Goal: Information Seeking & Learning: Learn about a topic

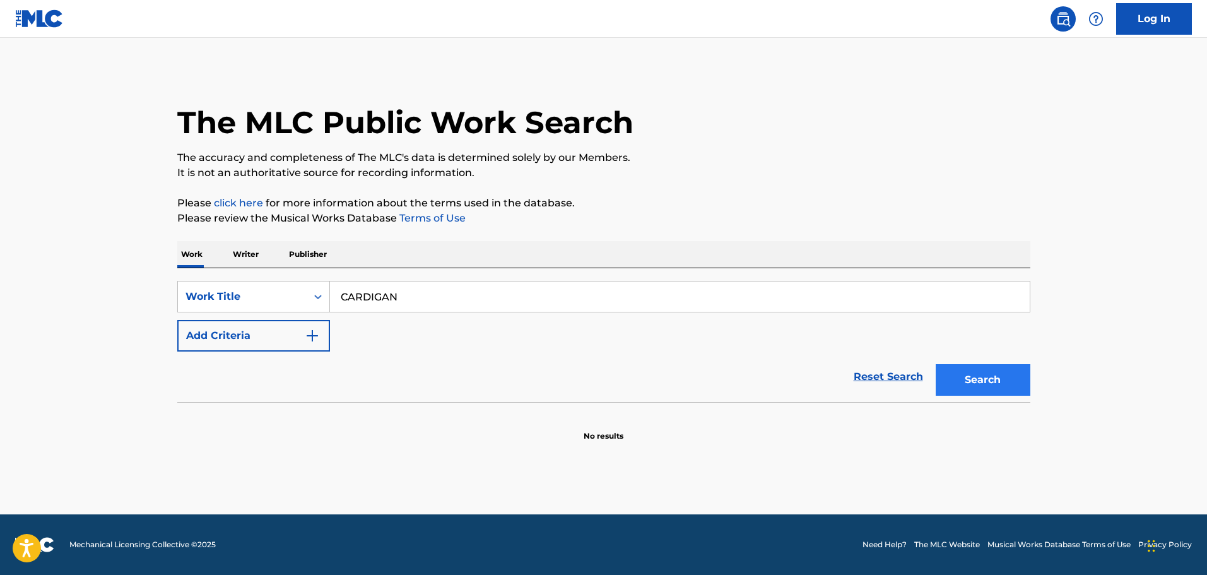
type input "CARDIGAN"
click at [991, 368] on button "Search" at bounding box center [982, 380] width 95 height 32
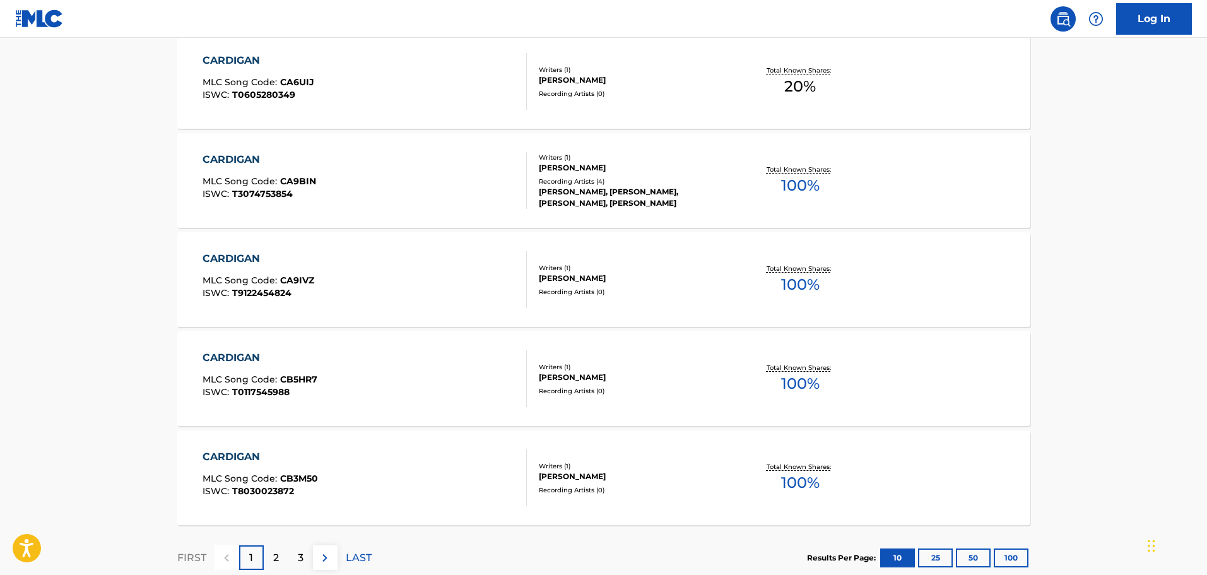
scroll to position [969, 0]
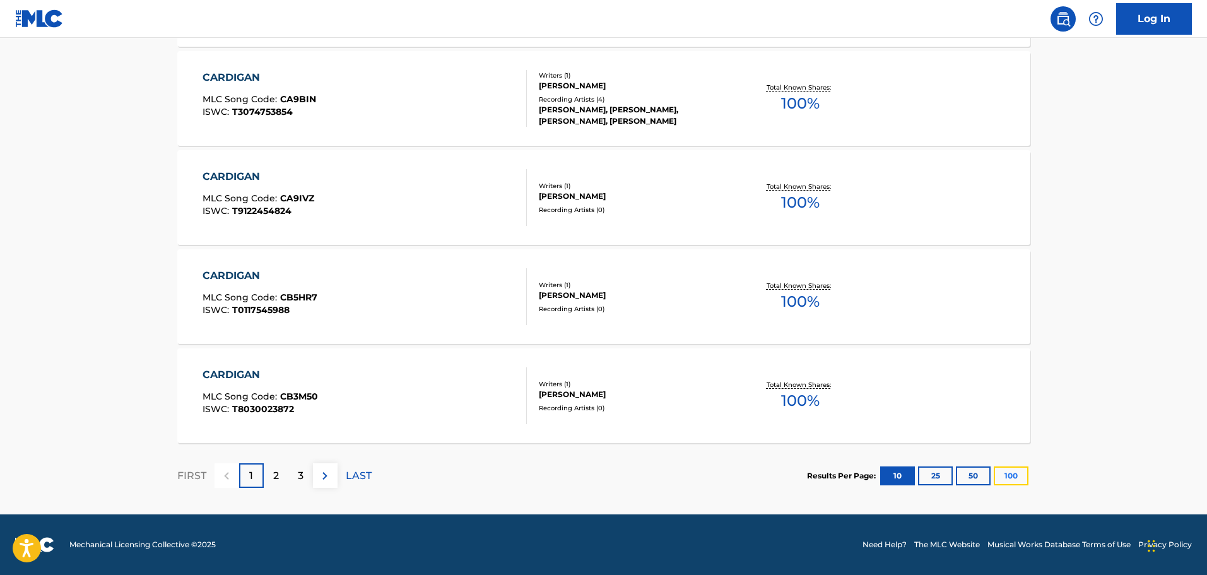
click at [1020, 474] on button "100" at bounding box center [1010, 475] width 35 height 19
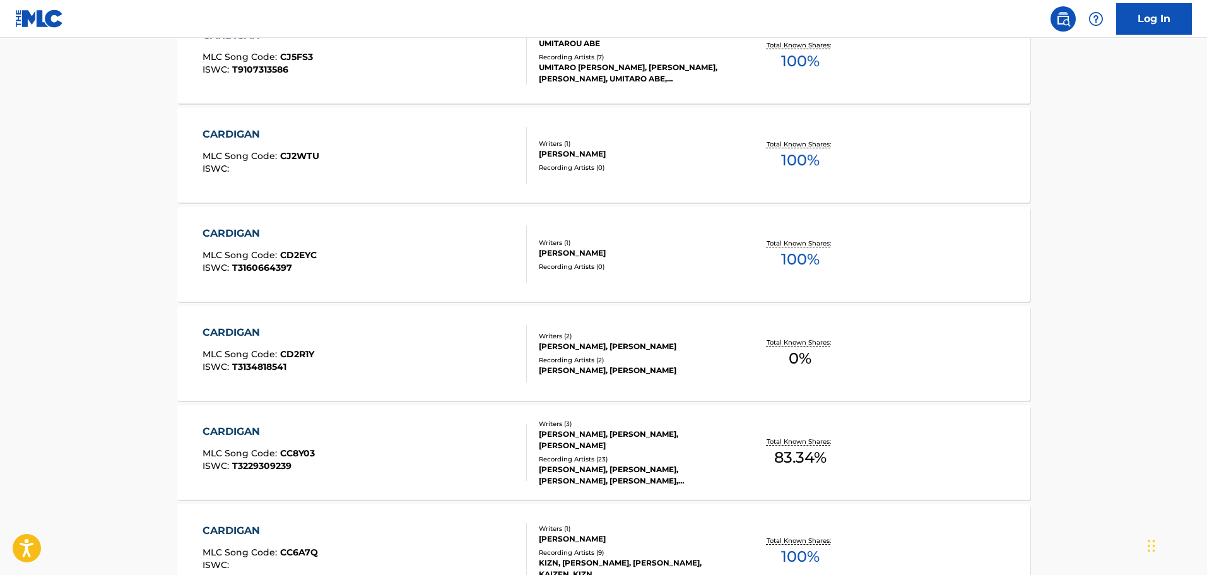
scroll to position [3569, 0]
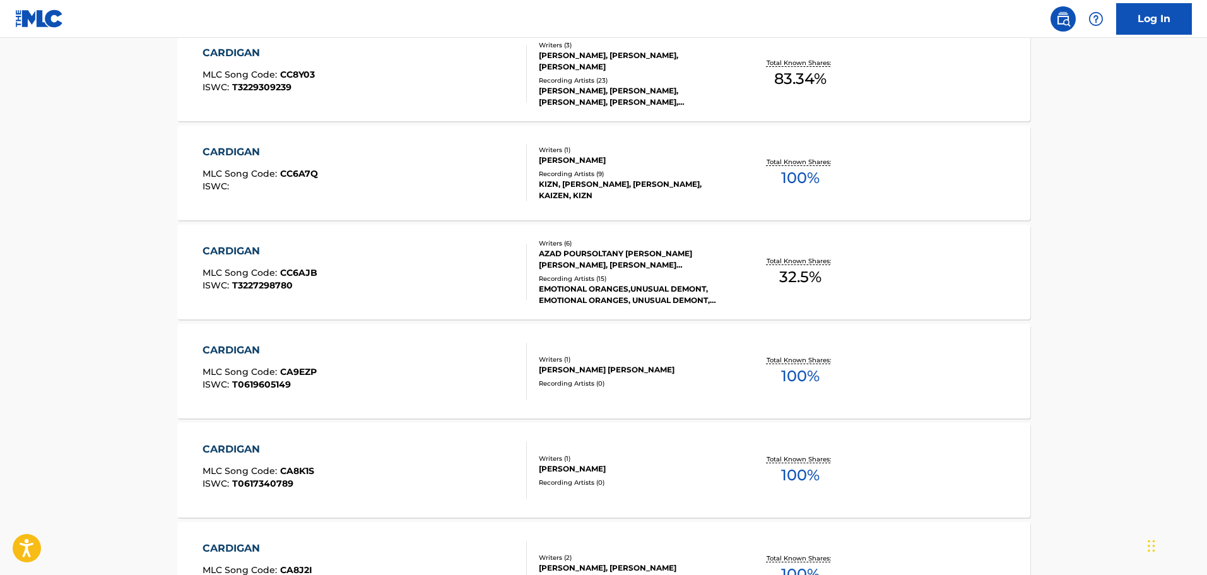
click at [615, 94] on div "[PERSON_NAME], [PERSON_NAME], [PERSON_NAME], [PERSON_NAME], [PERSON_NAME]" at bounding box center [634, 96] width 190 height 23
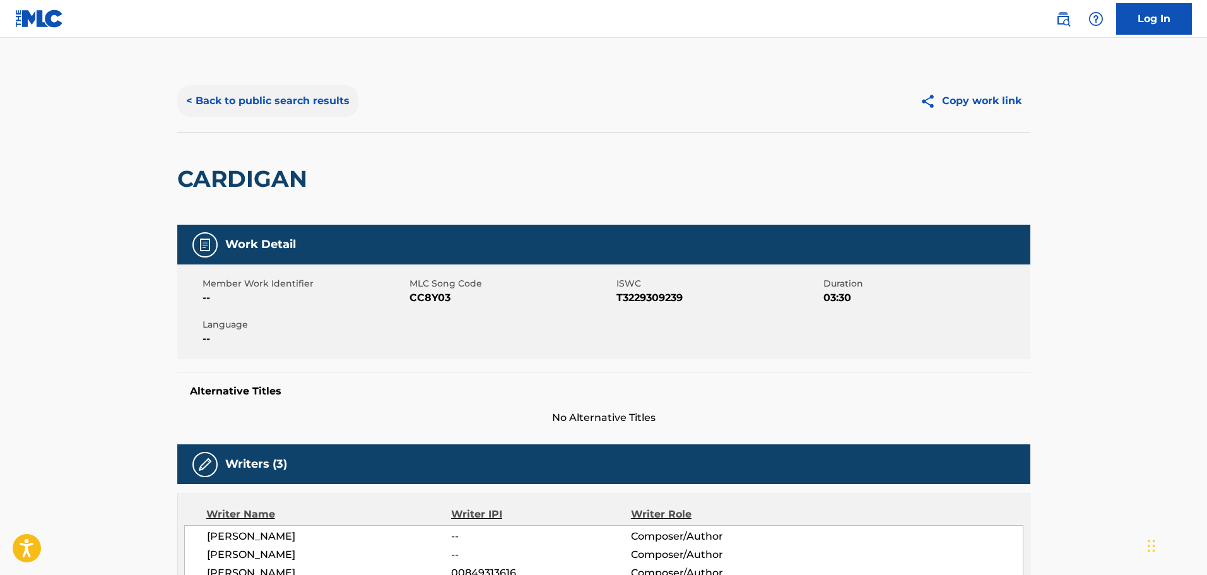
click at [230, 106] on button "< Back to public search results" at bounding box center [267, 101] width 181 height 32
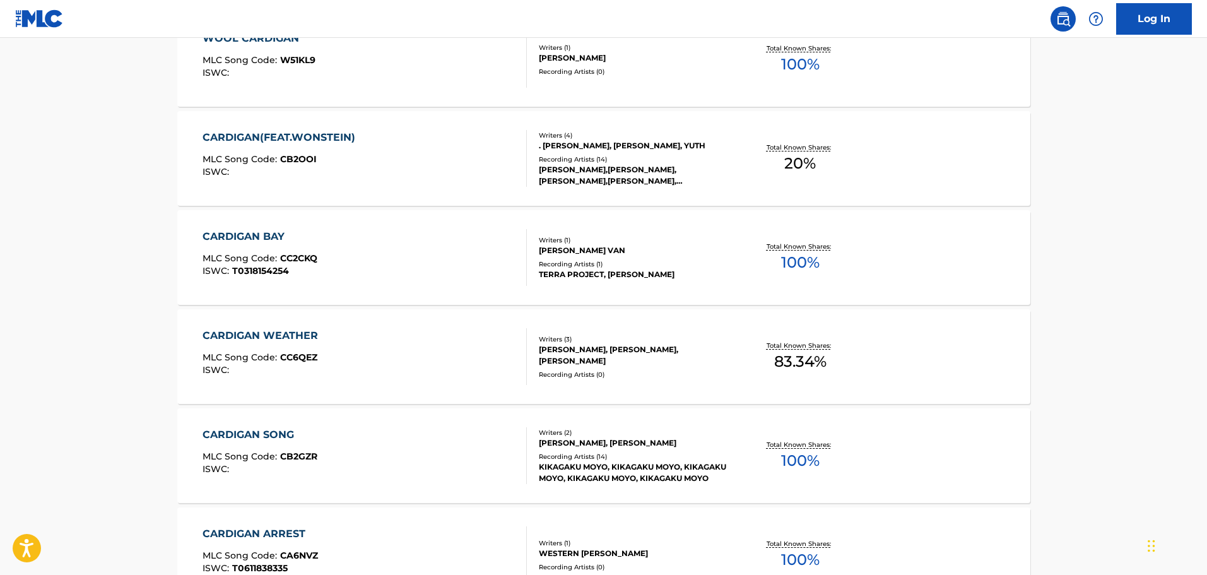
scroll to position [3569, 0]
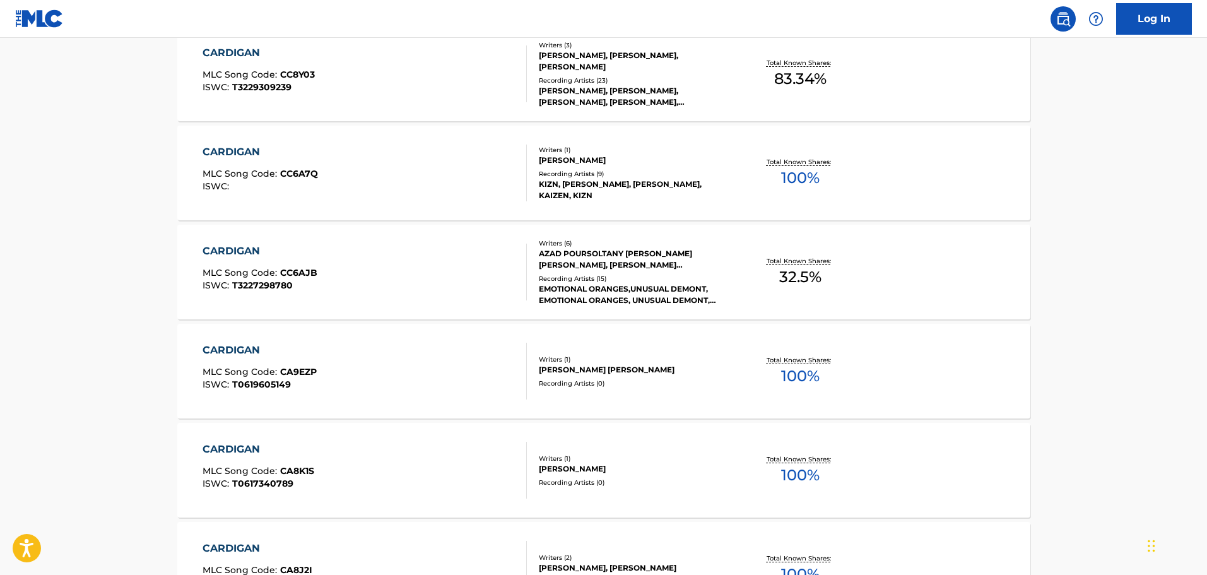
click at [559, 291] on div "EMOTIONAL ORANGES,UNUSUAL DEMONT, EMOTIONAL ORANGES, UNUSUAL DEMONT, EMOTIONAL …" at bounding box center [634, 294] width 190 height 23
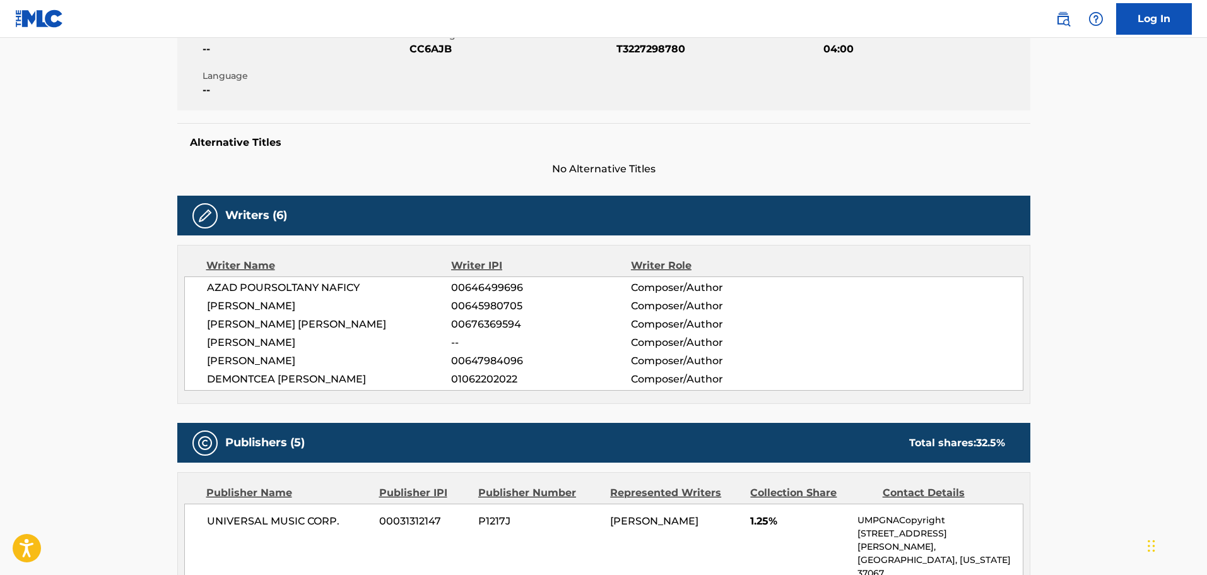
scroll to position [252, 0]
